Goal: Task Accomplishment & Management: Manage account settings

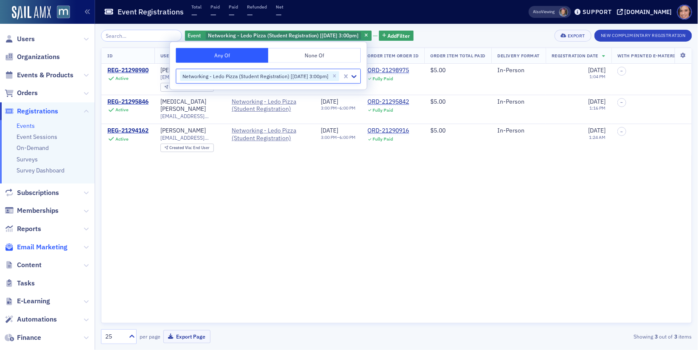
click at [44, 246] on span "Email Marketing" at bounding box center [42, 246] width 51 height 9
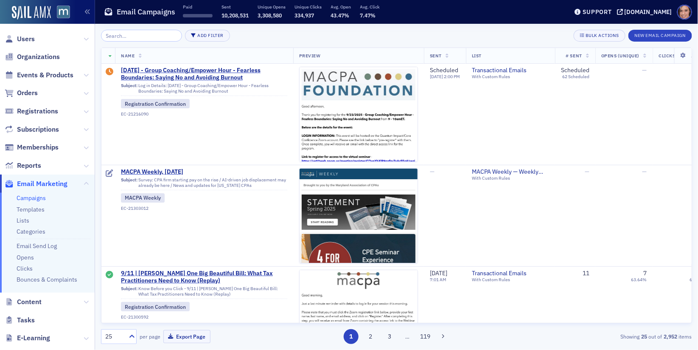
click at [150, 33] on input "search" at bounding box center [141, 36] width 81 height 12
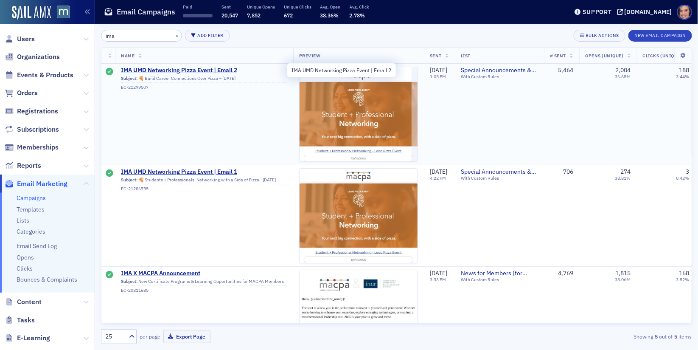
type input "ima"
click at [198, 69] on span "IMA UMD Networking Pizza Event | Email 2" at bounding box center [204, 71] width 166 height 8
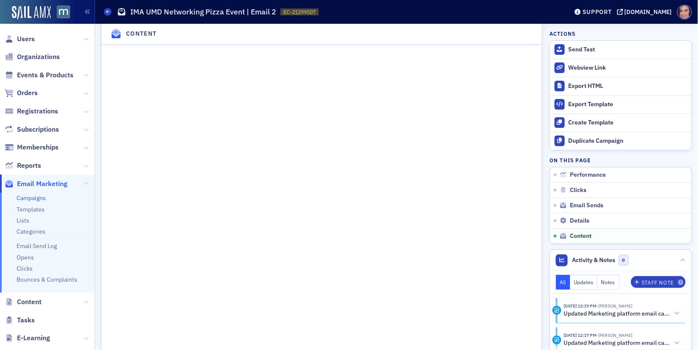
scroll to position [1143, 0]
click at [26, 198] on link "Campaigns" at bounding box center [31, 198] width 29 height 8
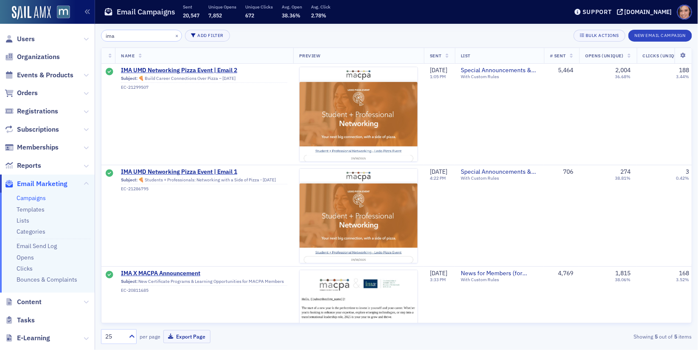
scroll to position [246, 0]
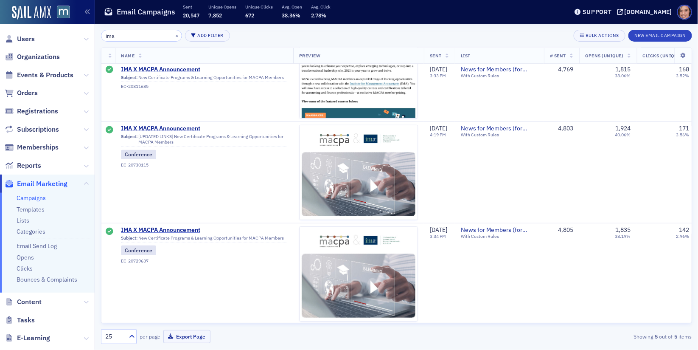
click at [137, 35] on input "ima" at bounding box center [141, 36] width 81 height 12
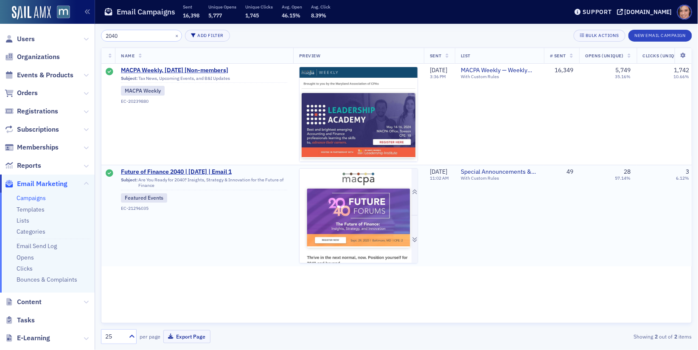
type input "2040"
click at [370, 208] on img at bounding box center [359, 354] width 118 height 371
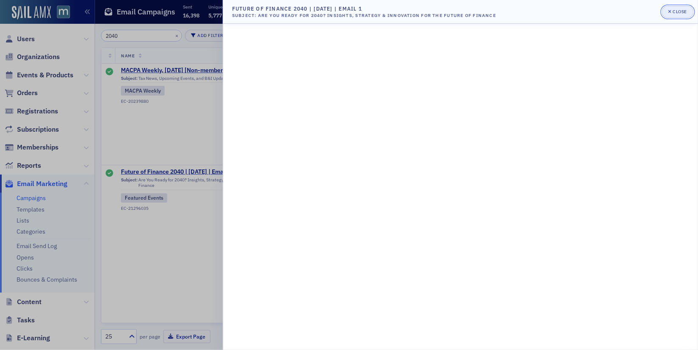
click at [678, 13] on div "Close" at bounding box center [680, 11] width 14 height 5
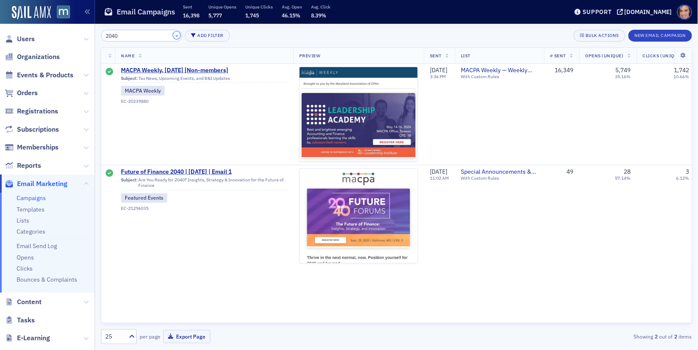
click at [173, 37] on button "×" at bounding box center [177, 35] width 8 height 8
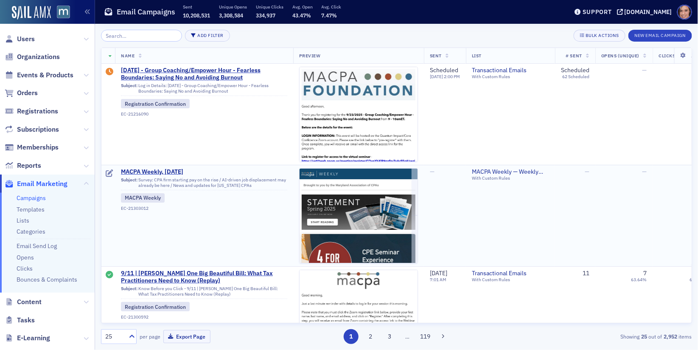
click at [173, 167] on td "MACPA Weekly, Sept. 12 Subject: Survey: CPA firm starting pay on the rise / AI-…" at bounding box center [204, 215] width 178 height 101
click at [180, 171] on span "MACPA Weekly, Sept. 12" at bounding box center [204, 172] width 166 height 8
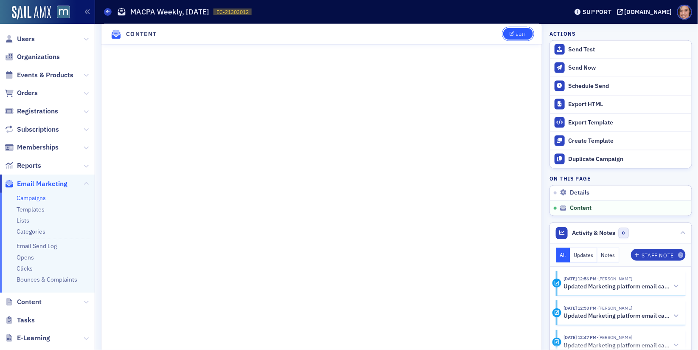
click at [519, 32] on div "Edit" at bounding box center [521, 34] width 11 height 5
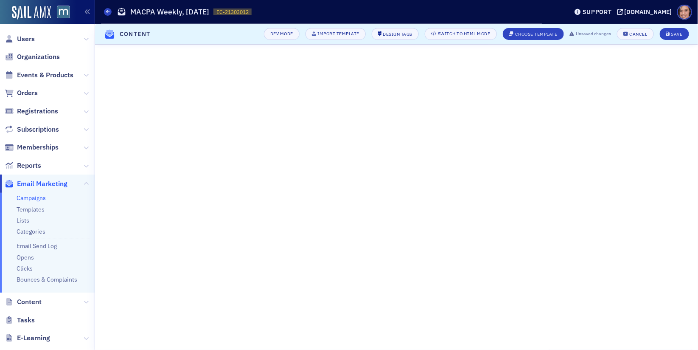
scroll to position [161, 0]
click at [676, 32] on div "Save" at bounding box center [677, 34] width 11 height 5
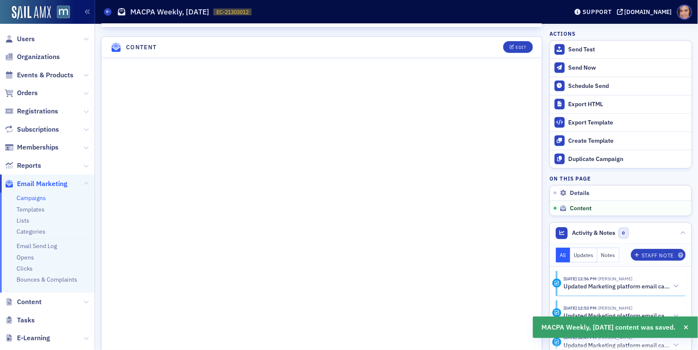
scroll to position [437, 0]
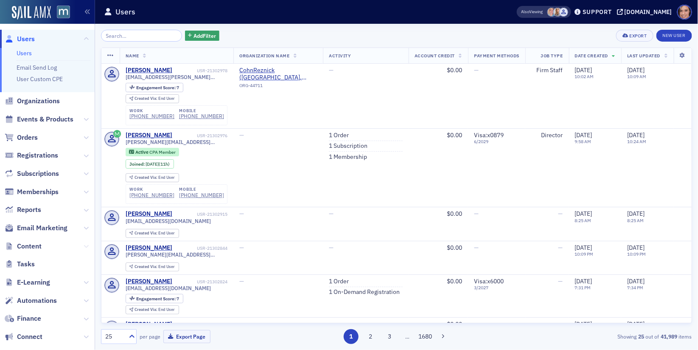
click at [88, 246] on icon at bounding box center [86, 246] width 5 height 5
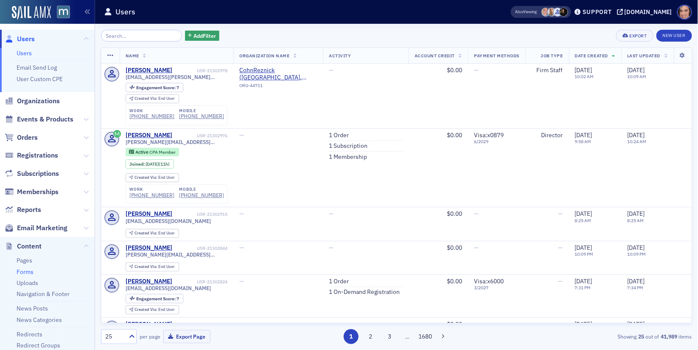
click at [23, 271] on link "Forms" at bounding box center [25, 272] width 17 height 8
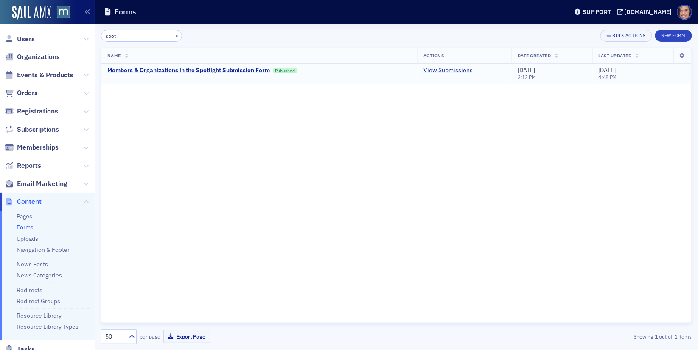
type input "spot"
click at [447, 70] on link "View Submissions" at bounding box center [448, 71] width 49 height 8
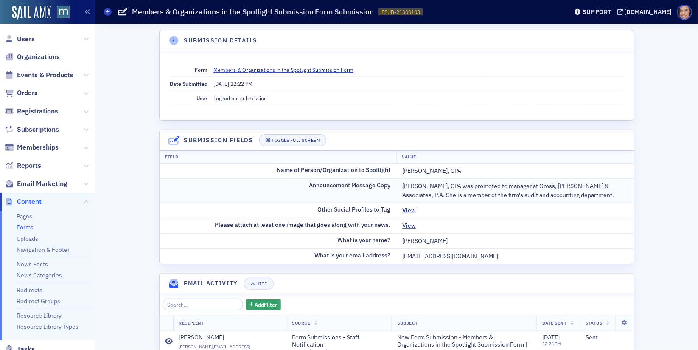
click at [433, 186] on div "[PERSON_NAME], CPA was promoted to manager at Gross, [PERSON_NAME] & Associates…" at bounding box center [515, 191] width 225 height 18
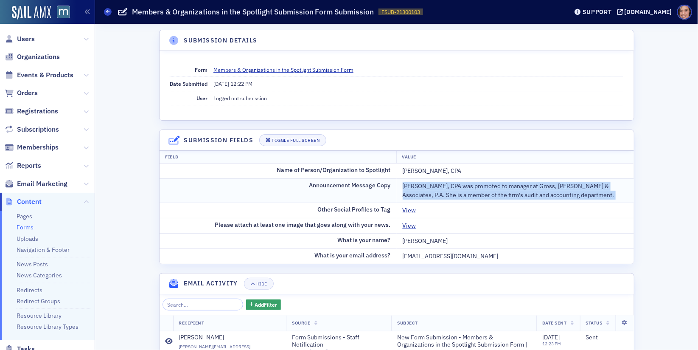
click at [433, 186] on div "[PERSON_NAME], CPA was promoted to manager at Gross, [PERSON_NAME] & Associates…" at bounding box center [515, 191] width 225 height 18
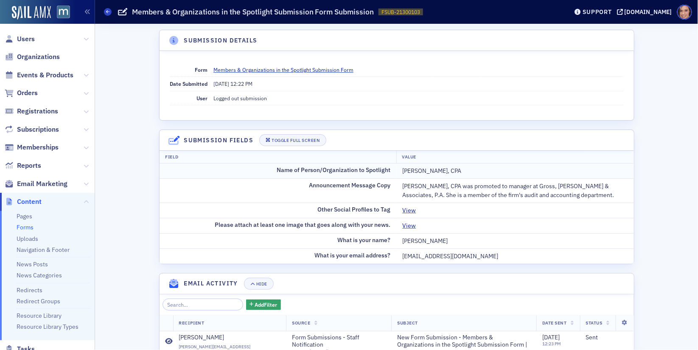
click at [413, 163] on td "[PERSON_NAME], CPA" at bounding box center [515, 170] width 237 height 15
click at [418, 186] on div "[PERSON_NAME], CPA was promoted to manager at Gross, [PERSON_NAME] & Associates…" at bounding box center [515, 191] width 225 height 18
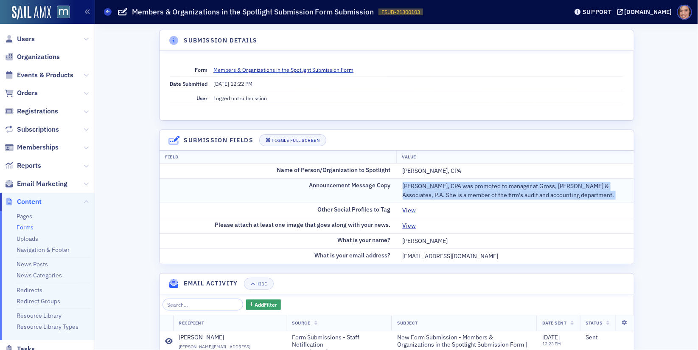
click at [418, 186] on div "[PERSON_NAME], CPA was promoted to manager at Gross, [PERSON_NAME] & Associates…" at bounding box center [515, 191] width 225 height 18
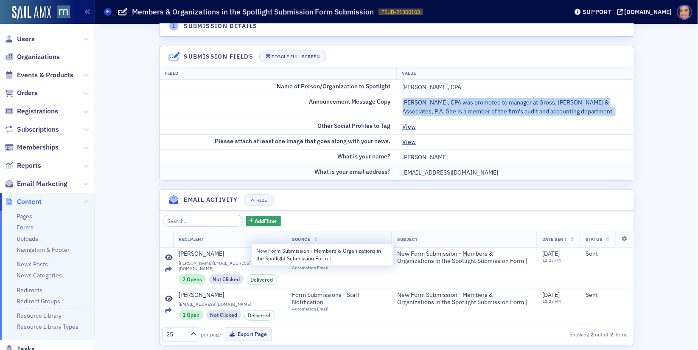
copy div "[PERSON_NAME], CPA was promoted to manager at Gross, [PERSON_NAME] & Associates…"
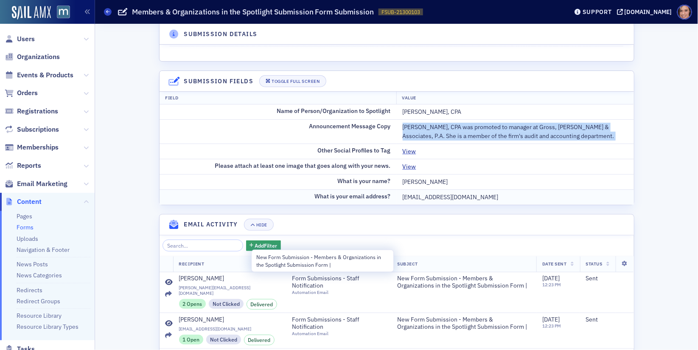
scroll to position [0, 0]
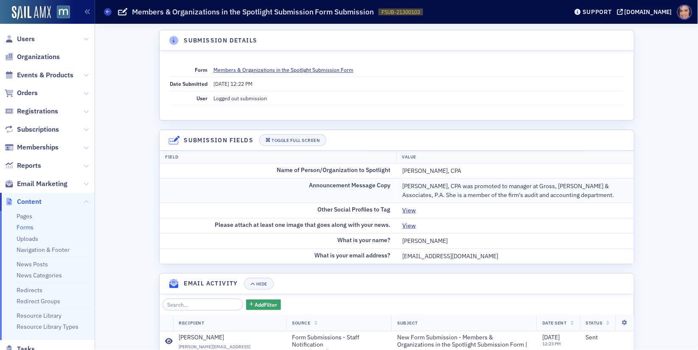
click at [368, 188] on td "Announcement Message Copy" at bounding box center [278, 190] width 237 height 24
click at [411, 222] on link "View" at bounding box center [413, 225] width 20 height 9
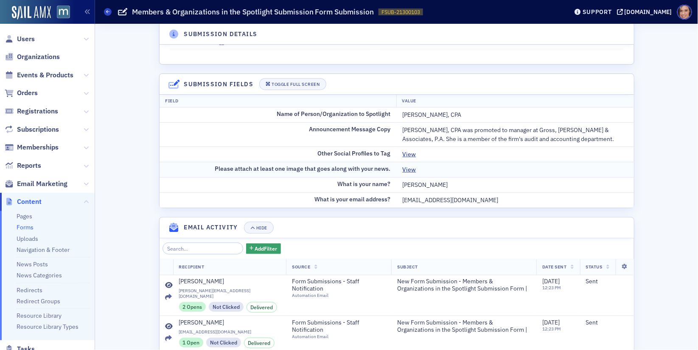
scroll to position [84, 0]
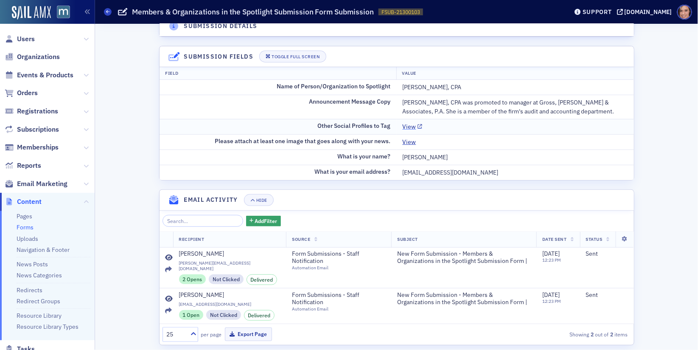
click at [411, 126] on link "View" at bounding box center [413, 126] width 20 height 9
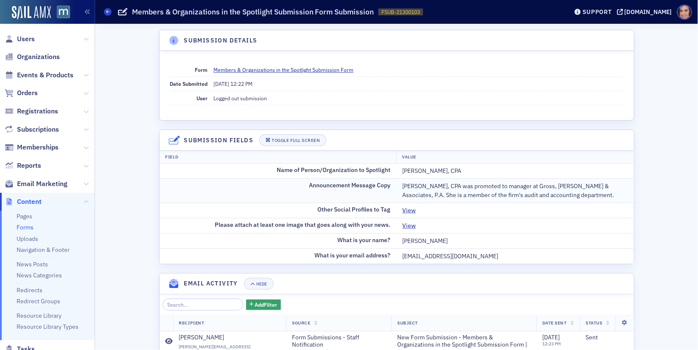
click at [462, 183] on div "[PERSON_NAME], CPA was promoted to manager at Gross, [PERSON_NAME] & Associates…" at bounding box center [515, 191] width 225 height 18
click at [410, 221] on link "View" at bounding box center [413, 225] width 20 height 9
